Goal: Navigation & Orientation: Find specific page/section

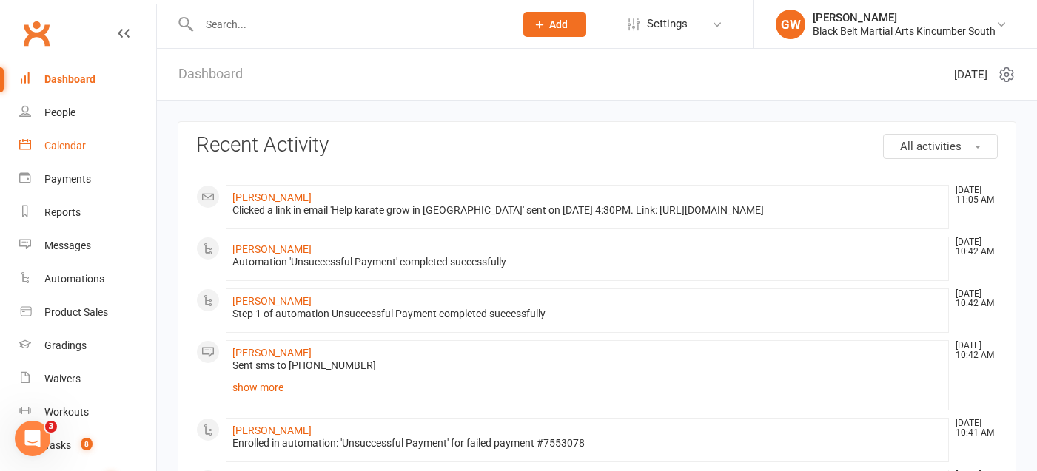
click at [56, 145] on div "Calendar" at bounding box center [64, 146] width 41 height 12
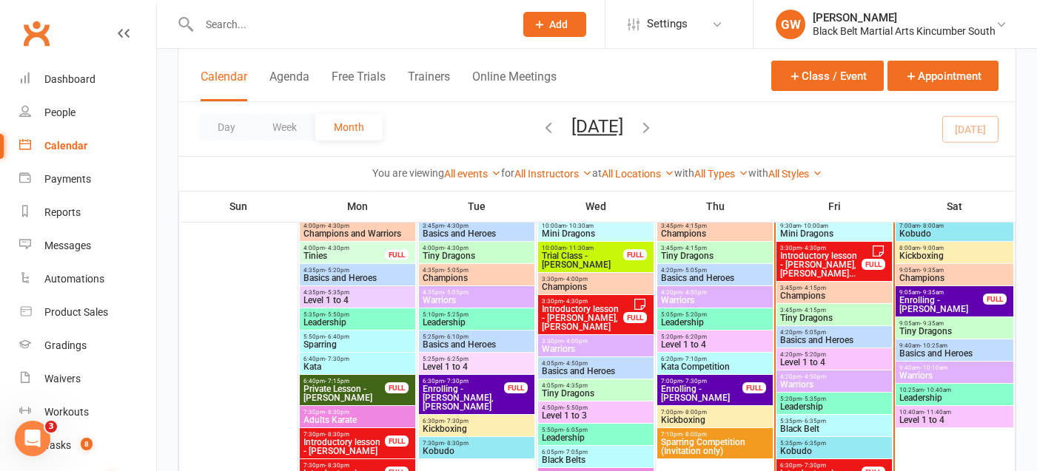
scroll to position [423, 0]
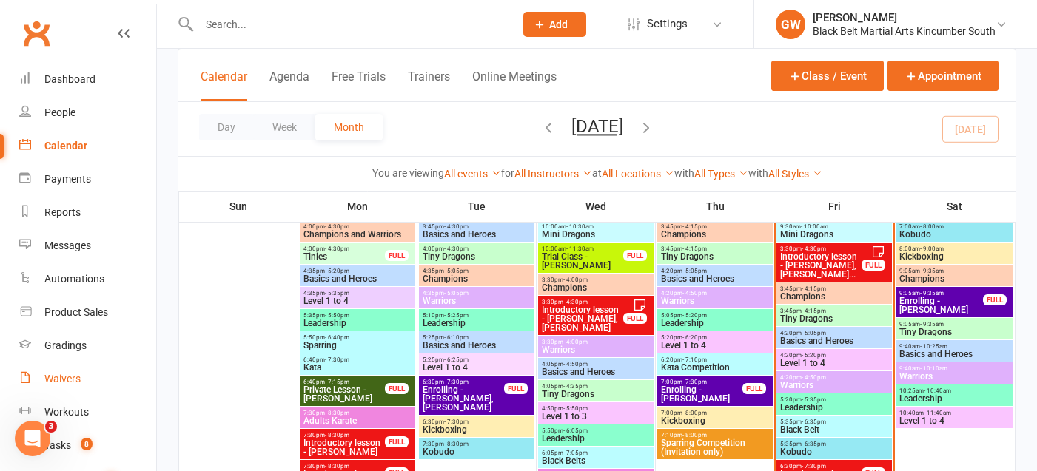
click at [60, 382] on div "Waivers" at bounding box center [62, 379] width 36 height 12
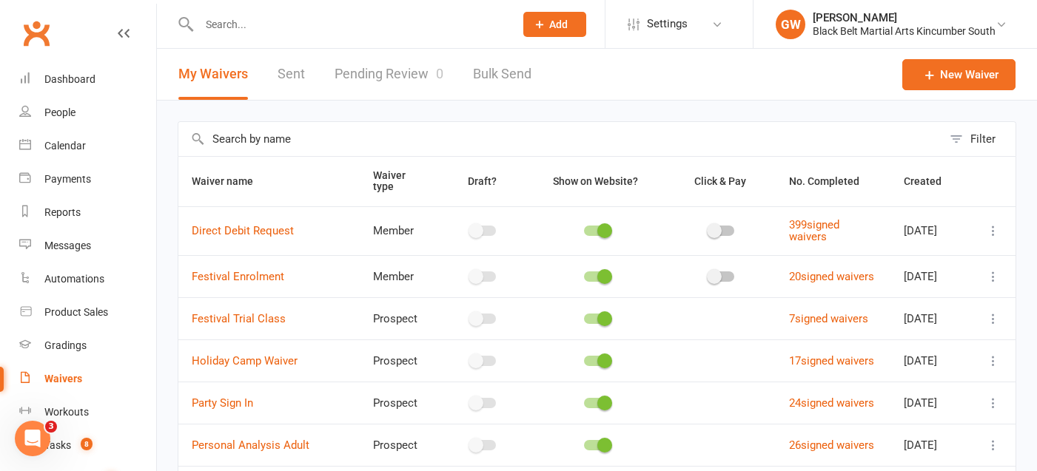
click at [417, 70] on link "Pending Review 0" at bounding box center [388, 74] width 109 height 51
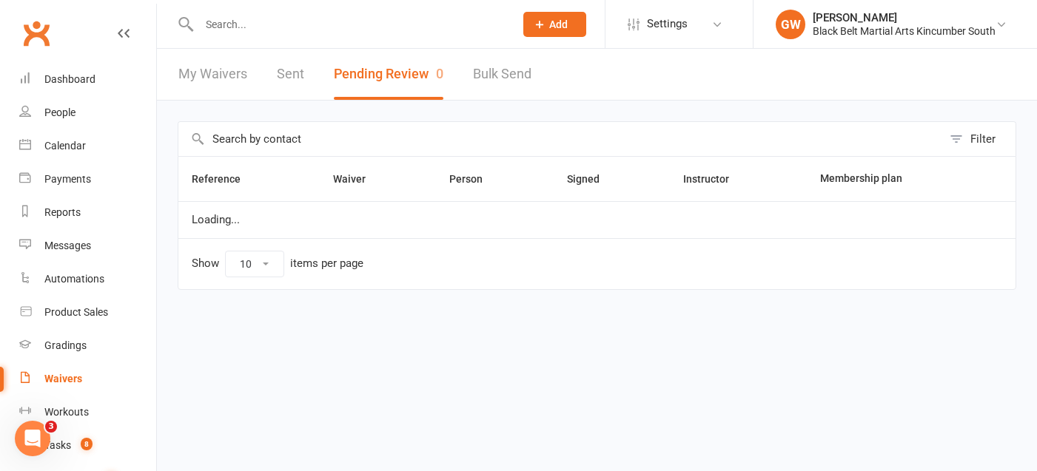
select select "50"
click at [90, 78] on div "Dashboard" at bounding box center [69, 79] width 51 height 12
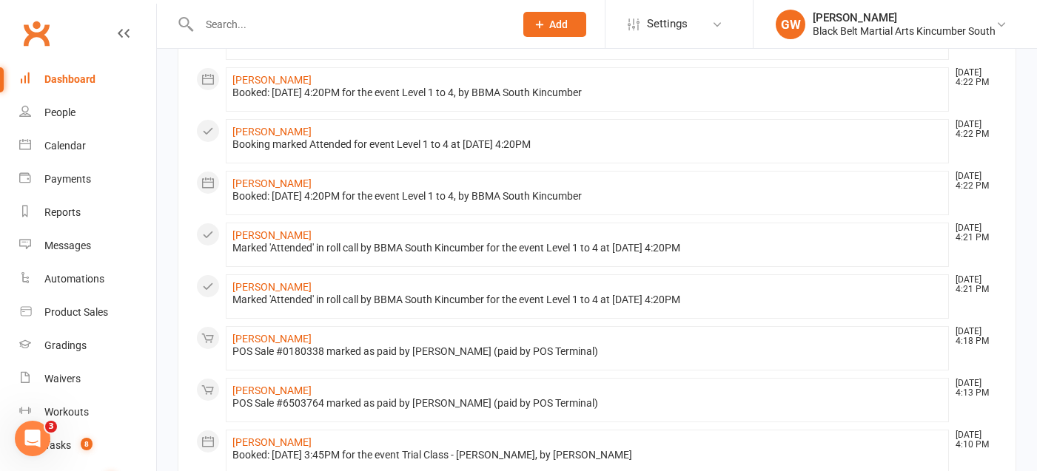
scroll to position [902, 0]
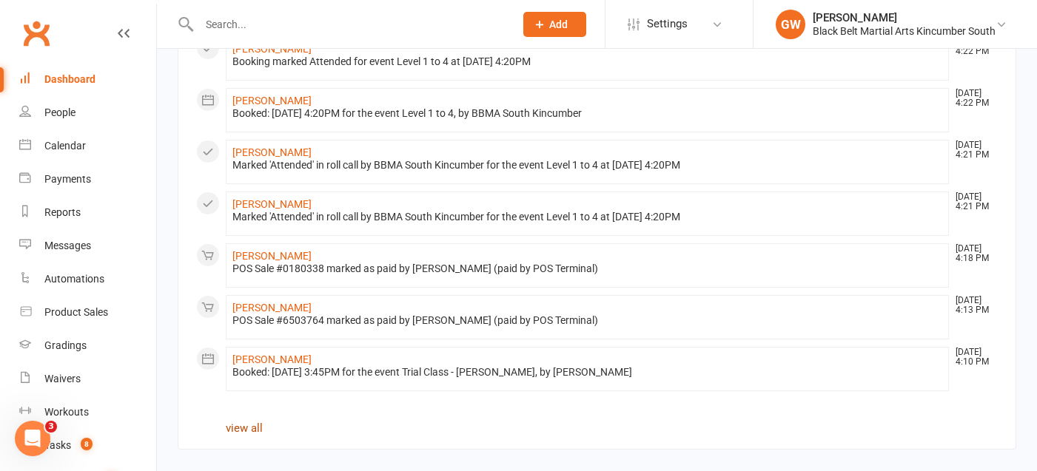
click at [251, 428] on link "view all" at bounding box center [244, 428] width 37 height 13
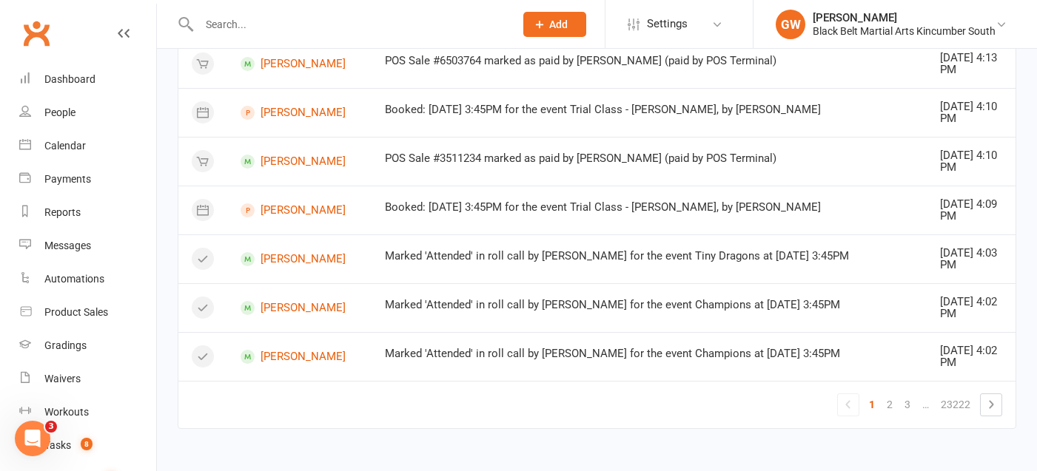
scroll to position [1295, 0]
click at [890, 401] on link "2" at bounding box center [889, 404] width 18 height 21
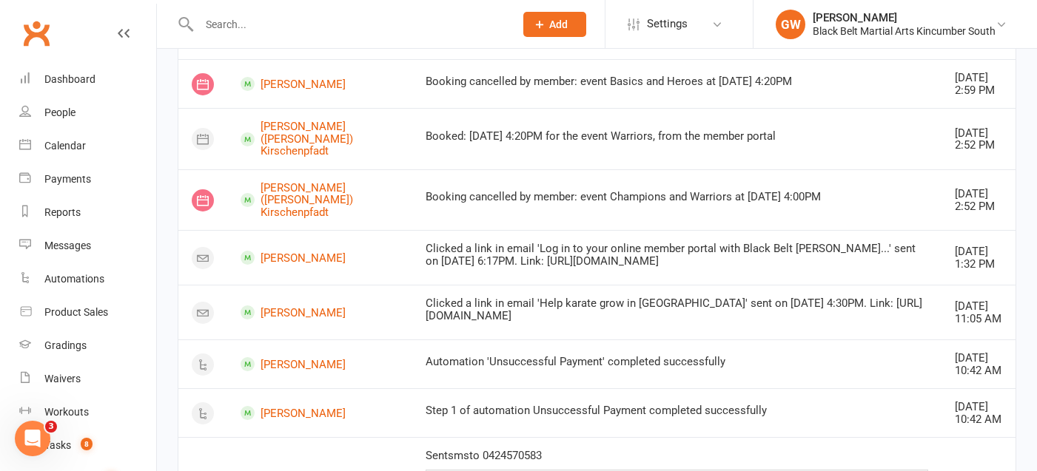
scroll to position [270, 0]
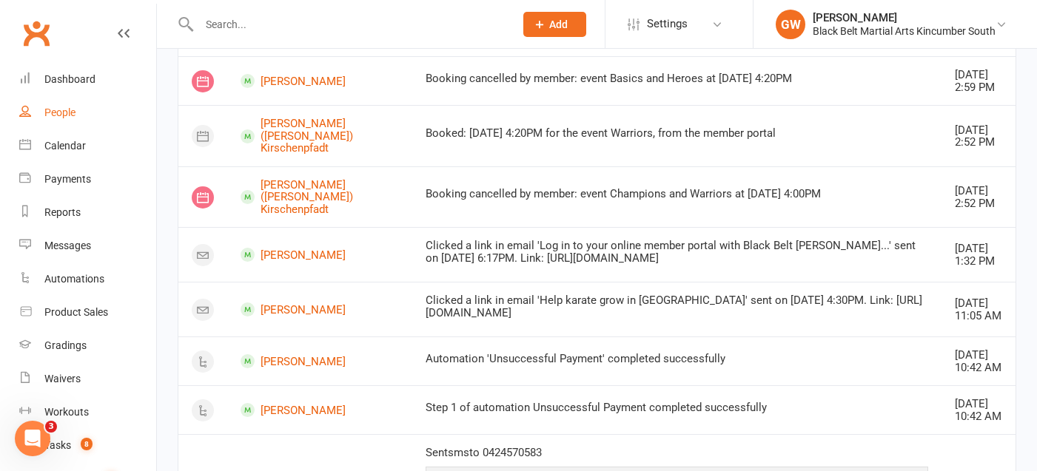
click at [61, 105] on link "People" at bounding box center [87, 112] width 137 height 33
